Goal: Find specific page/section: Find specific page/section

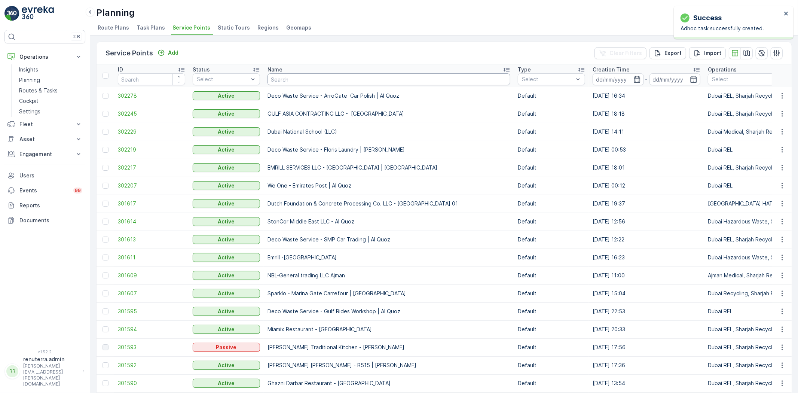
click at [278, 80] on input "text" at bounding box center [388, 79] width 243 height 12
type input "la"
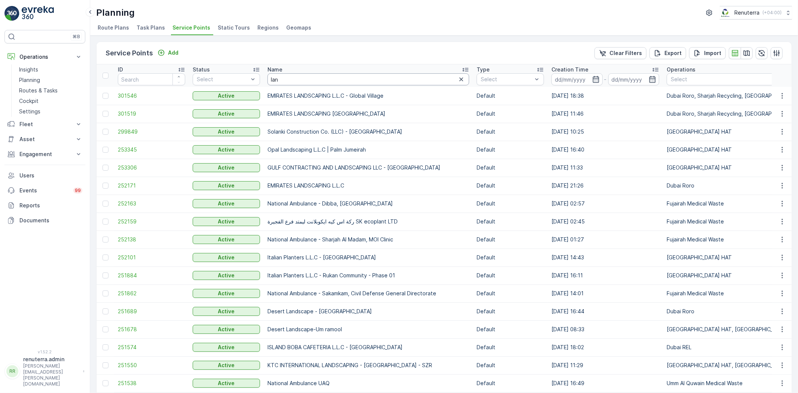
click at [302, 81] on input "lan" at bounding box center [368, 79] width 202 height 12
type input "landmark ri"
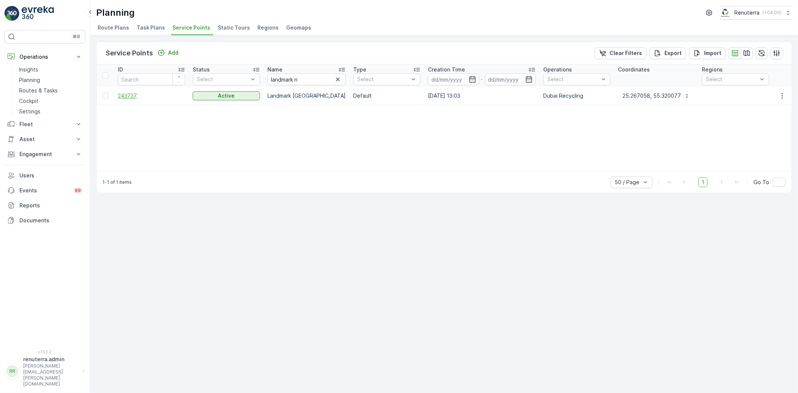
click at [132, 94] on span "243737" at bounding box center [151, 95] width 67 height 7
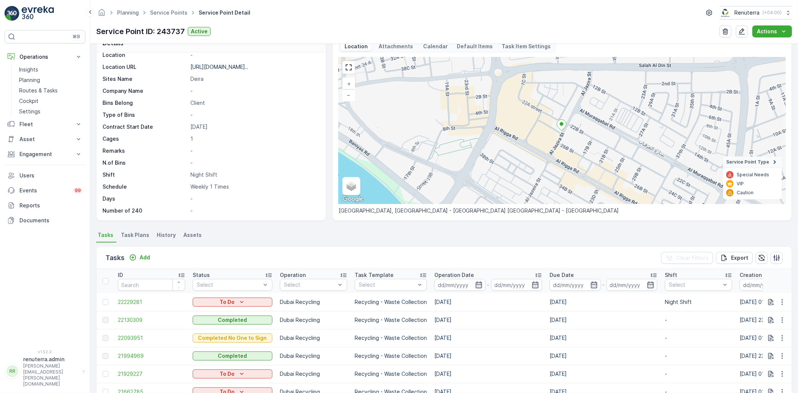
scroll to position [125, 0]
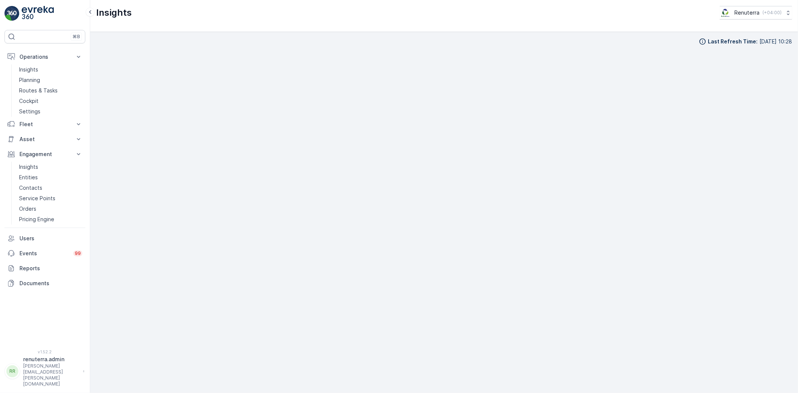
scroll to position [8, 0]
click at [575, 24] on div "Insights Renuterra ( +04:00 )" at bounding box center [444, 16] width 708 height 32
